Goal: Check status: Check status

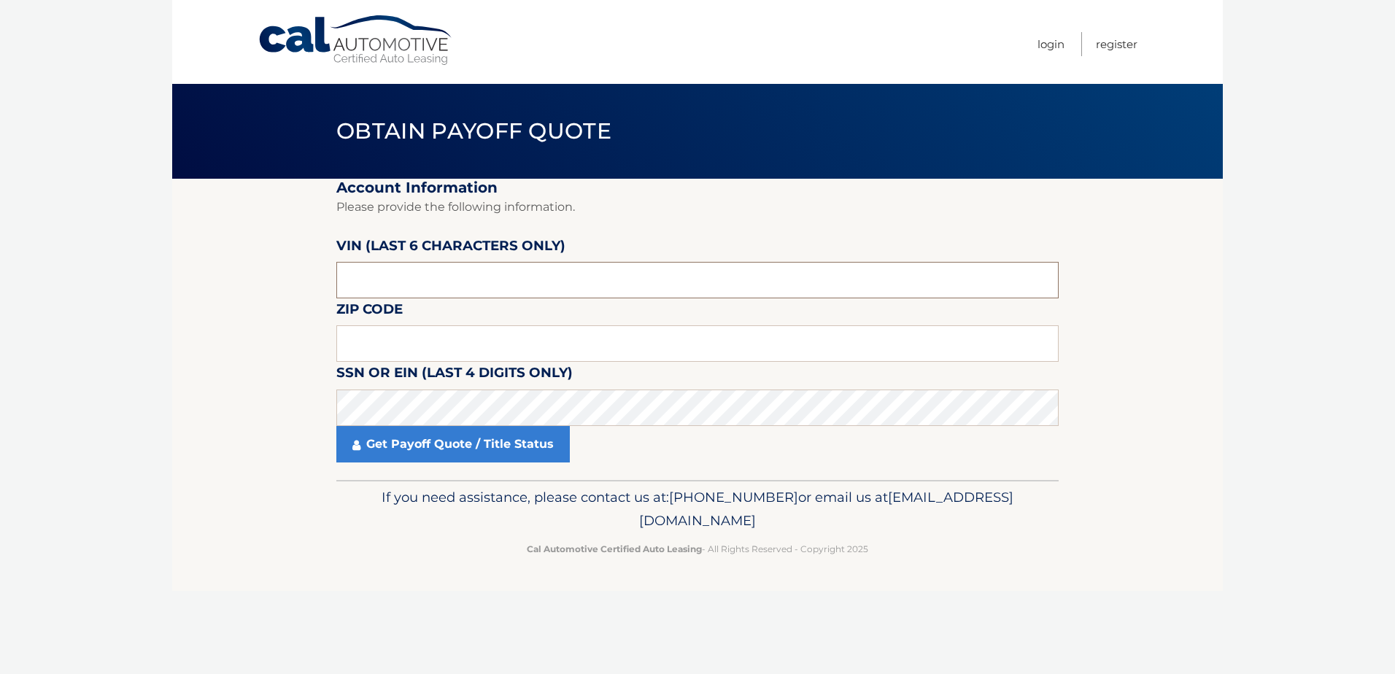
click at [502, 280] on input "text" at bounding box center [697, 280] width 722 height 36
drag, startPoint x: 503, startPoint y: 279, endPoint x: 438, endPoint y: 277, distance: 65.0
click at [438, 277] on input "text" at bounding box center [697, 280] width 722 height 36
type input "409853"
type input "19154"
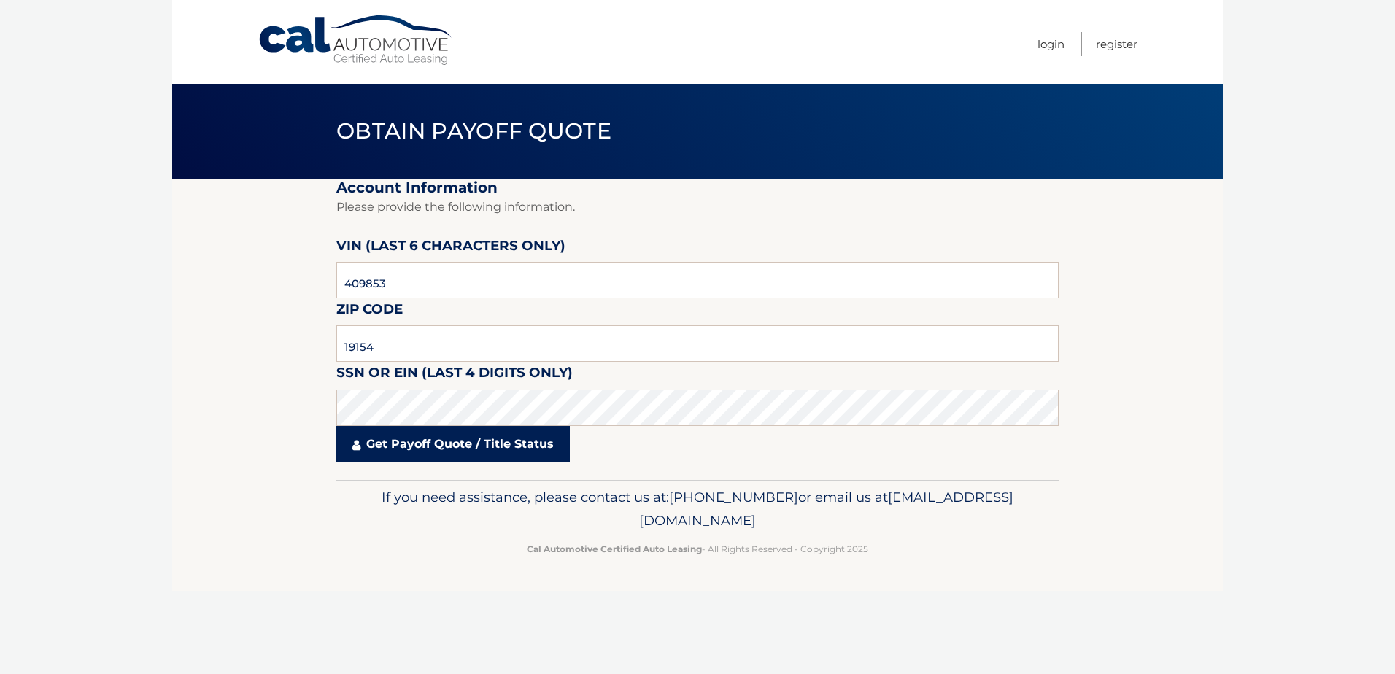
click at [441, 446] on link "Get Payoff Quote / Title Status" at bounding box center [452, 444] width 233 height 36
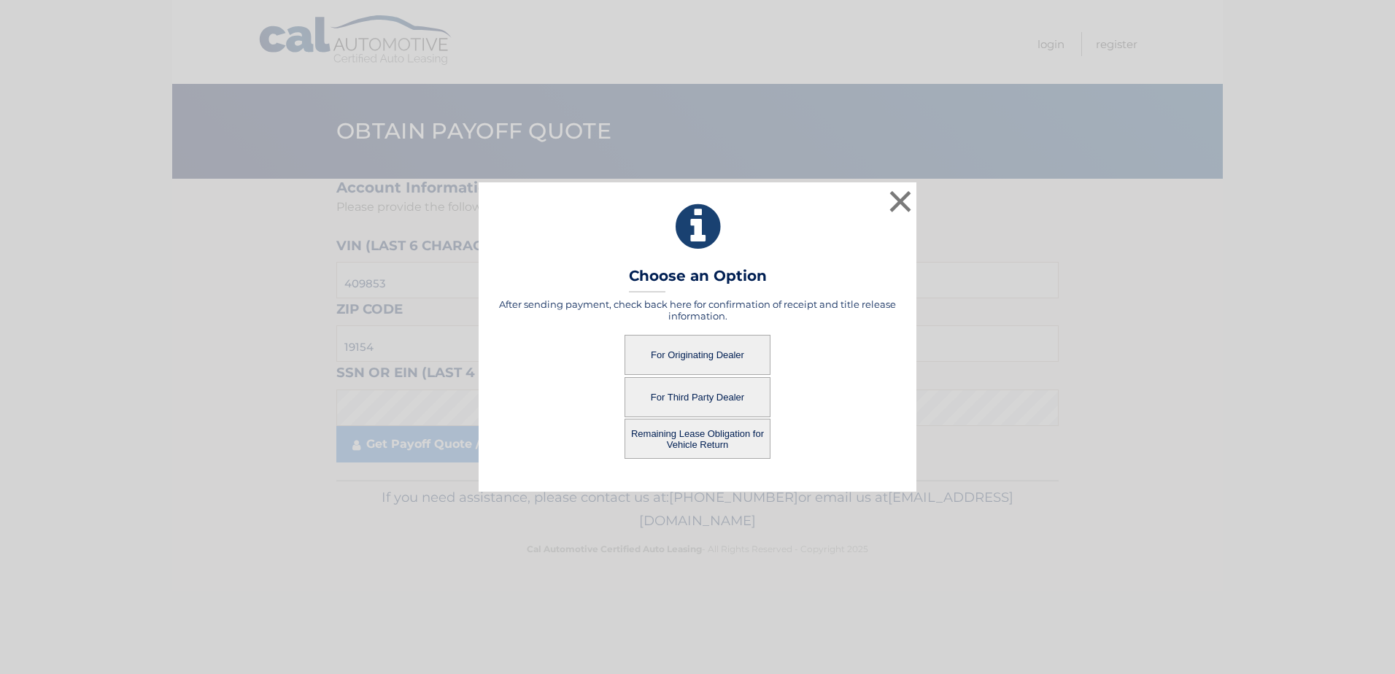
click at [682, 356] on button "For Originating Dealer" at bounding box center [697, 355] width 146 height 40
click at [691, 360] on button "For Originating Dealer" at bounding box center [697, 355] width 146 height 40
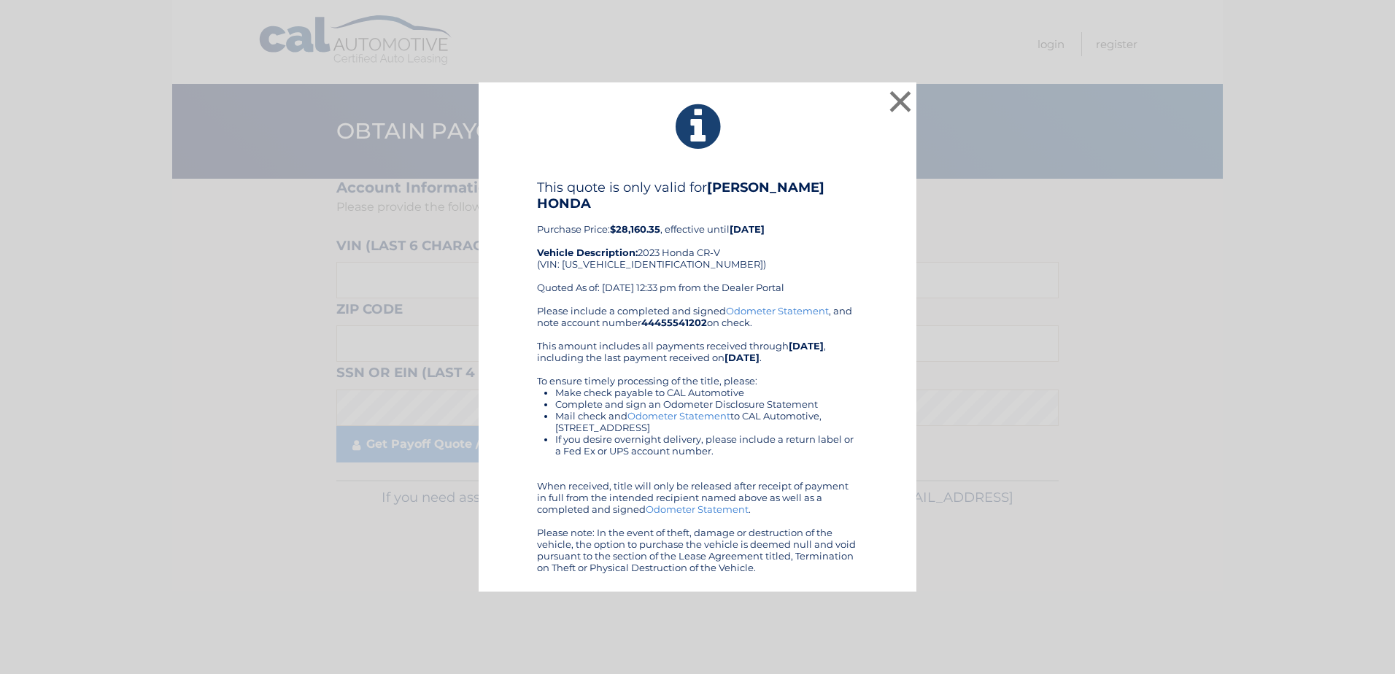
drag, startPoint x: 780, startPoint y: 306, endPoint x: 835, endPoint y: 245, distance: 82.6
click at [896, 106] on button "×" at bounding box center [899, 101] width 29 height 29
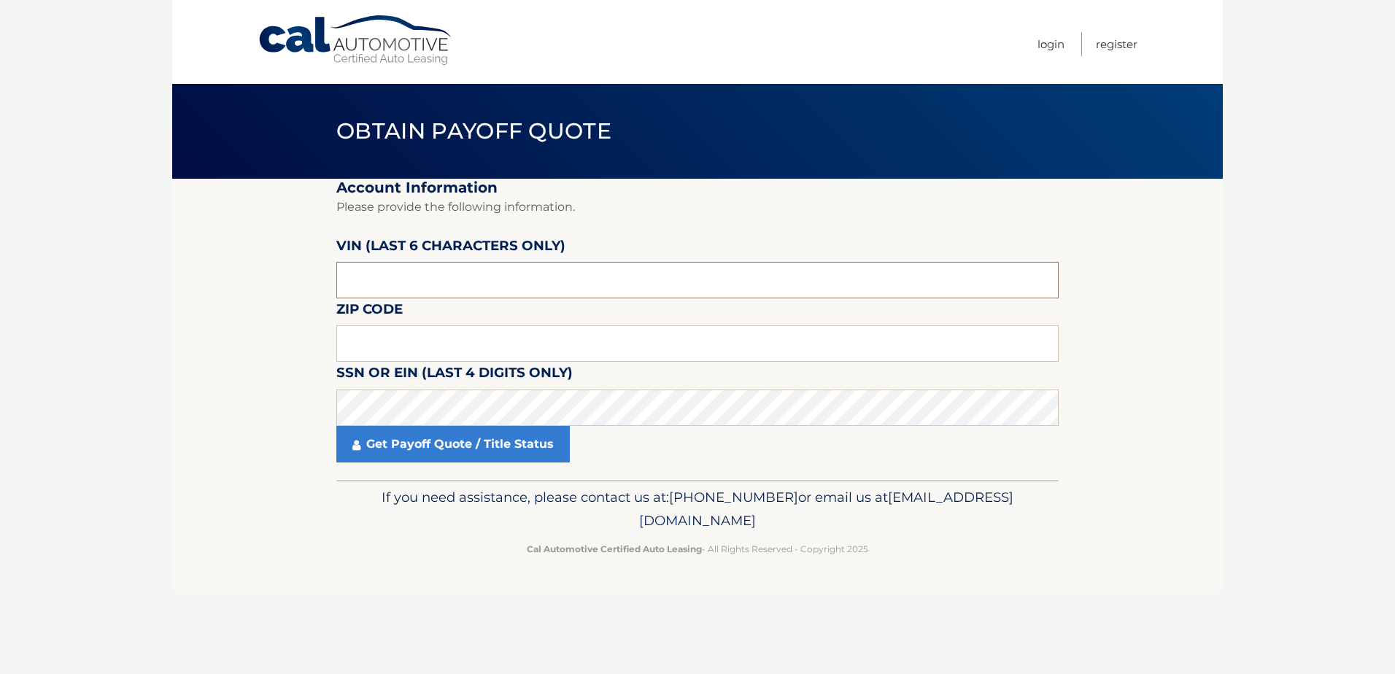
click at [503, 280] on input "text" at bounding box center [697, 280] width 722 height 36
click at [455, 343] on input "text" at bounding box center [697, 343] width 722 height 36
